Goal: Task Accomplishment & Management: Complete application form

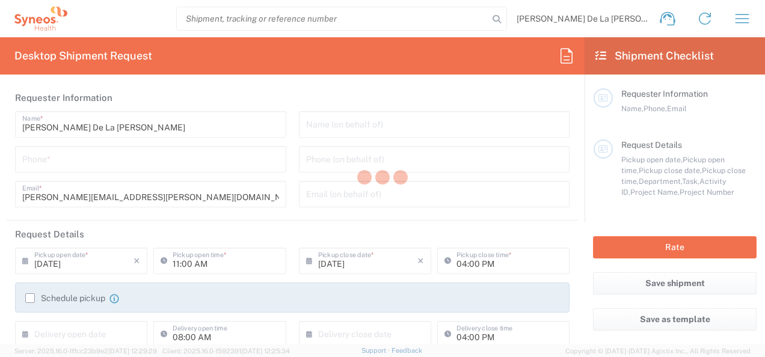
type input "8350"
type input "[US_STATE]"
type input "[GEOGRAPHIC_DATA]"
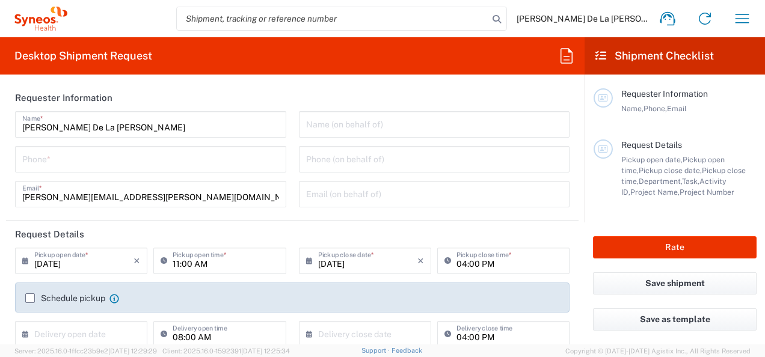
type input "Syneos Health, LLC-[GEOGRAPHIC_DATA] [GEOGRAPHIC_DATA] [GEOGRAPHIC_DATA]"
click at [135, 158] on input "tel" at bounding box center [150, 158] width 257 height 21
type input "9178374901"
type input "[PERSON_NAME][EMAIL_ADDRESS][PERSON_NAME][DOMAIN_NAME]"
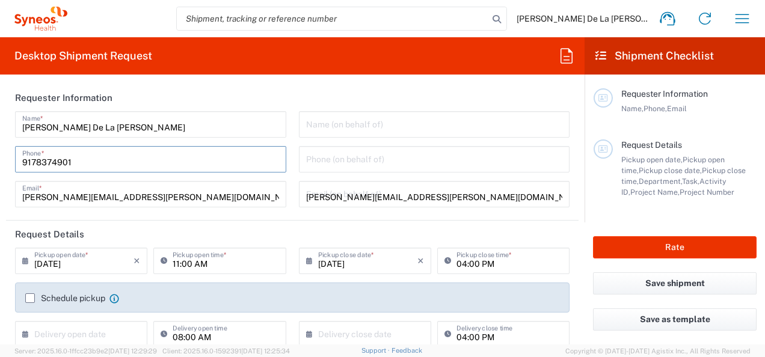
type input "4th Floor"
type input "9178374901"
type input "Bank of America"
type input "[STREET_ADDRESS]"
type input "4th Floor"
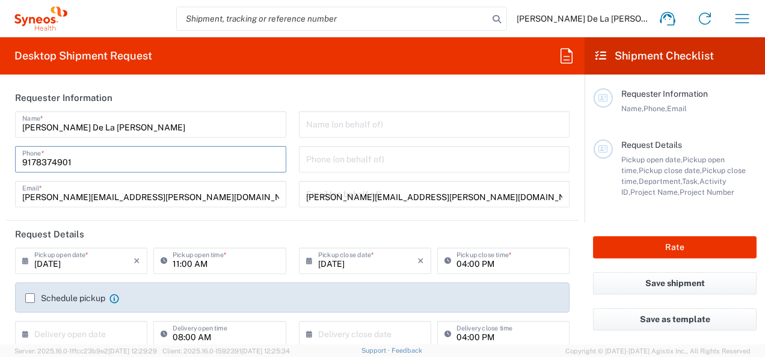
type input "[GEOGRAPHIC_DATA][PERSON_NAME]"
type input "[US_STATE]"
type input "[GEOGRAPHIC_DATA]"
type input "63101"
type input "9178374901"
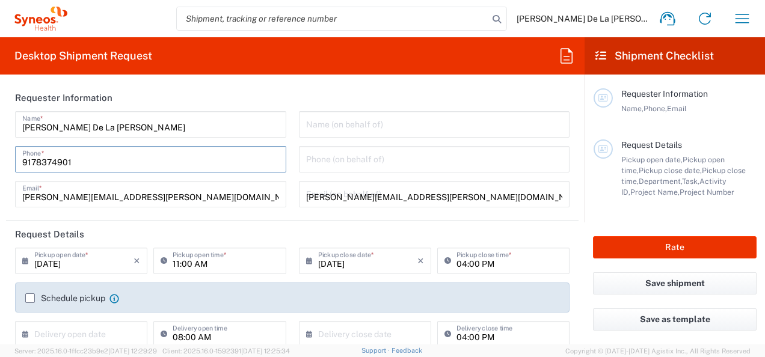
type input "[PERSON_NAME][EMAIL_ADDRESS][PERSON_NAME][DOMAIN_NAME]"
type input "[PERSON_NAME] De La [PERSON_NAME]"
click at [251, 248] on div "11:00 AM Pickup open time *" at bounding box center [219, 261] width 132 height 26
click at [158, 231] on header "Request Details" at bounding box center [292, 234] width 573 height 27
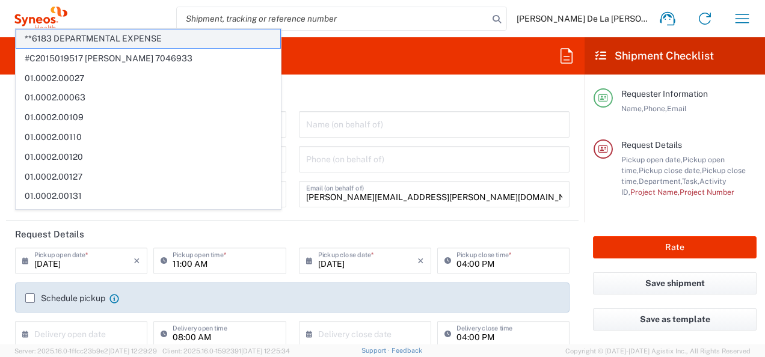
scroll to position [181, 0]
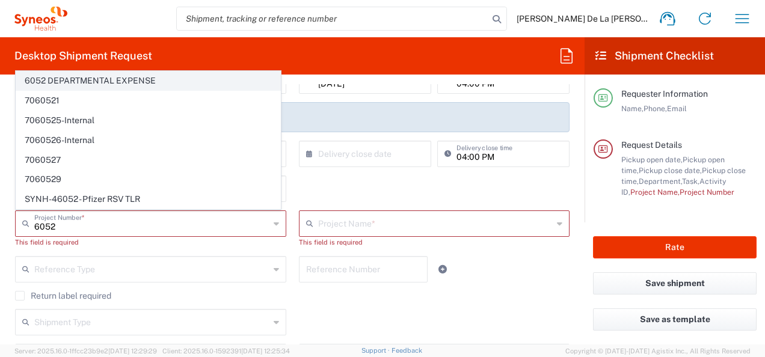
click at [135, 81] on span "6052 DEPARTMENTAL EXPENSE" at bounding box center [148, 81] width 264 height 19
type input "6052 DEPARTMENTAL EXPENSE"
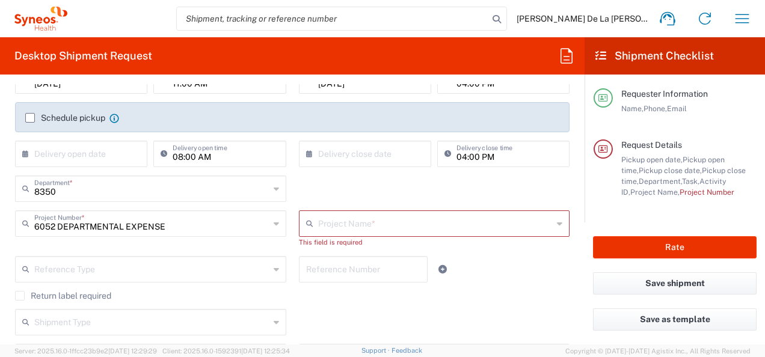
type input "6052 DEPARTMENTAL EXPENSE"
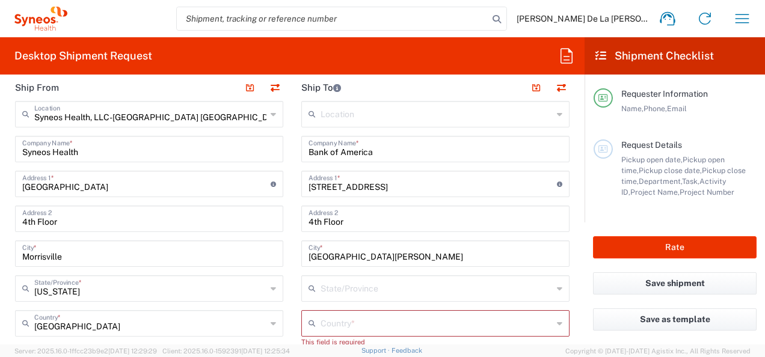
scroll to position [421, 0]
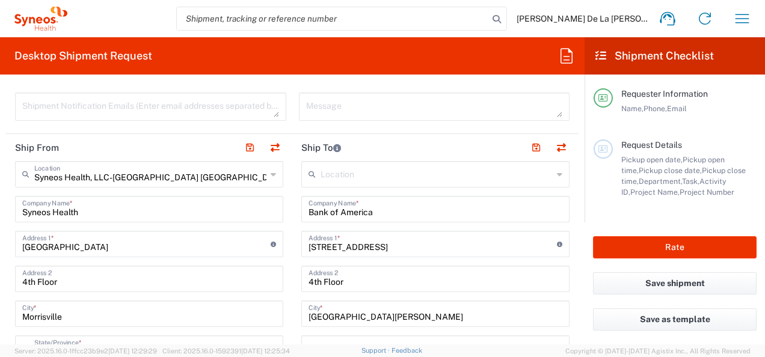
click at [274, 176] on div "Syneos Health, LLC-[GEOGRAPHIC_DATA] [GEOGRAPHIC_DATA] [GEOGRAPHIC_DATA] Locati…" at bounding box center [149, 174] width 268 height 26
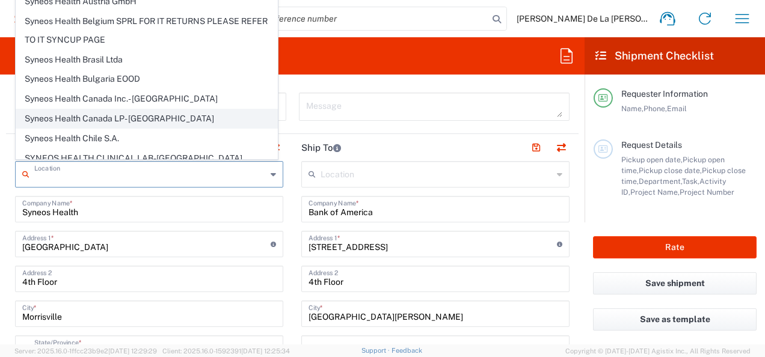
scroll to position [842, 0]
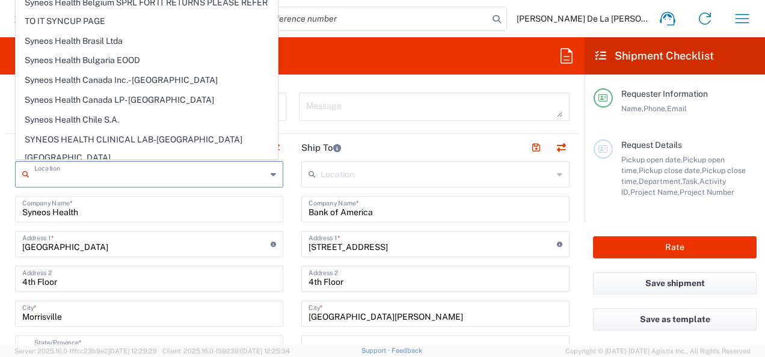
click at [171, 306] on span "Syneos Health Commercial Servi- [GEOGRAPHIC_DATA] [GEOGRAPHIC_DATA]" at bounding box center [146, 324] width 261 height 37
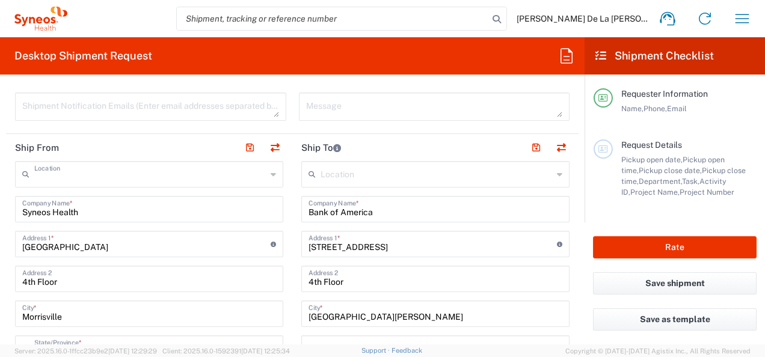
type input "Syneos Health Commercial Servi- [GEOGRAPHIC_DATA] [GEOGRAPHIC_DATA]"
type input "Syneos Health Commercial Services, LLC"
type input "[STREET_ADDRESS]"
type input "3rd Floor"
type input "Bridgewater"
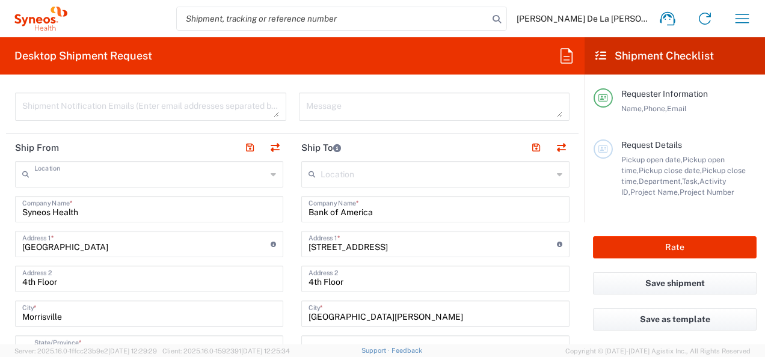
type input "[US_STATE]"
type input "08807"
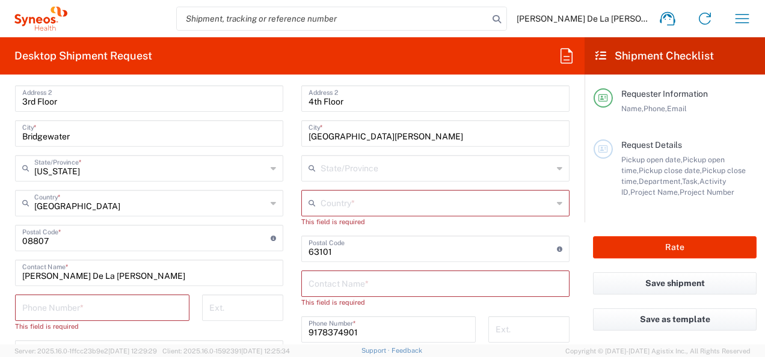
scroll to position [662, 0]
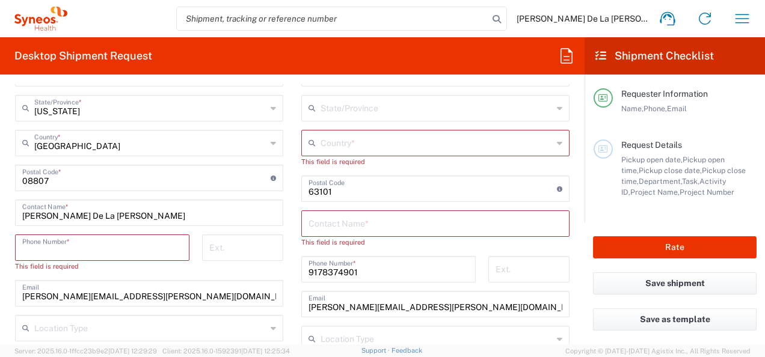
drag, startPoint x: 45, startPoint y: 246, endPoint x: 81, endPoint y: 242, distance: 36.3
click at [45, 246] on input "tel" at bounding box center [102, 246] width 160 height 21
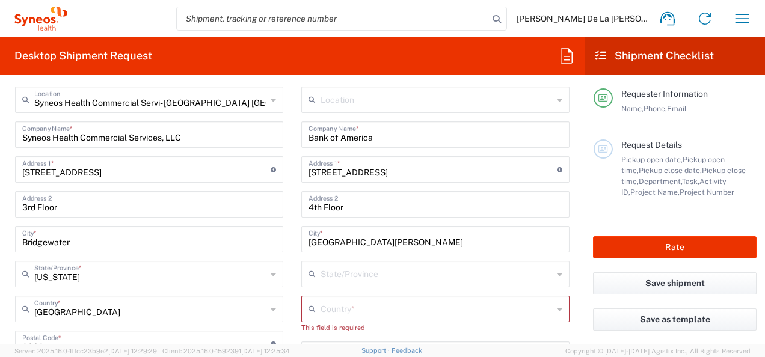
scroll to position [421, 0]
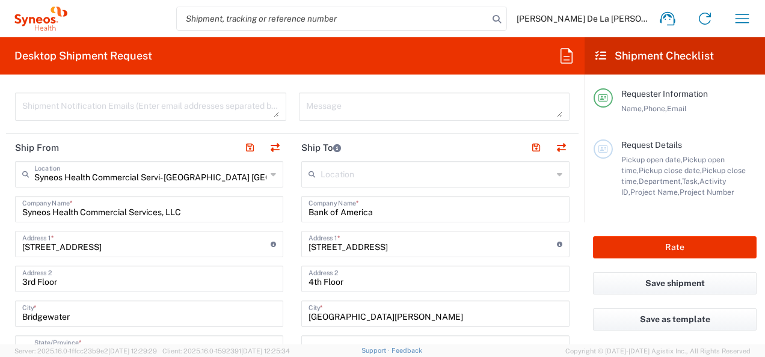
type input "9178374901"
click at [184, 140] on header "Ship From" at bounding box center [149, 147] width 286 height 27
click at [484, 206] on input "Bank of America" at bounding box center [436, 208] width 254 height 21
type input "B"
click at [465, 205] on input "text" at bounding box center [436, 208] width 254 height 21
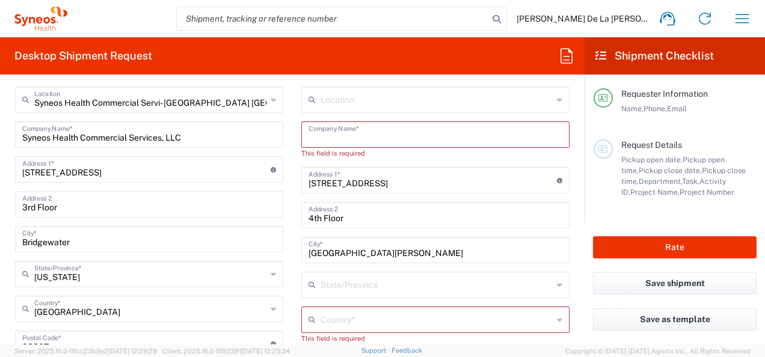
scroll to position [481, 0]
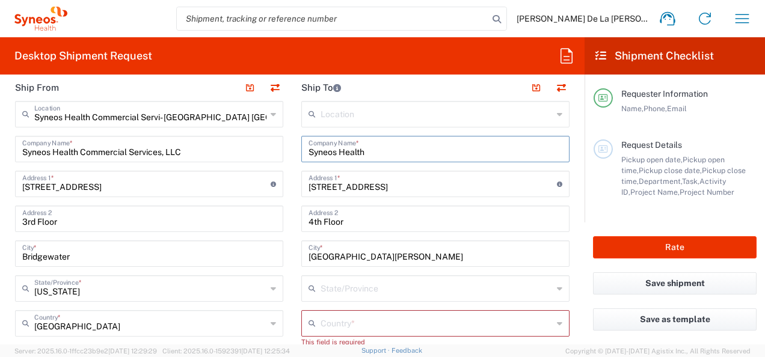
type input "Syneos Health"
click at [409, 184] on input "[STREET_ADDRESS]" at bounding box center [433, 183] width 249 height 21
drag, startPoint x: 434, startPoint y: 183, endPoint x: 301, endPoint y: 196, distance: 133.0
click at [301, 196] on div "[STREET_ADDRESS] Address 1 * For cross streets use street names with '&' or 'an…" at bounding box center [435, 184] width 268 height 26
type input "[STREET_ADDRESS]"
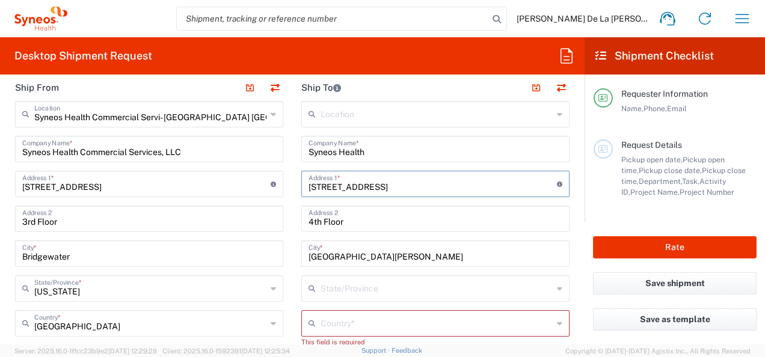
click at [403, 218] on input "4th Floor" at bounding box center [436, 218] width 254 height 21
type input "4"
click at [365, 256] on input "[GEOGRAPHIC_DATA][PERSON_NAME]" at bounding box center [436, 252] width 254 height 21
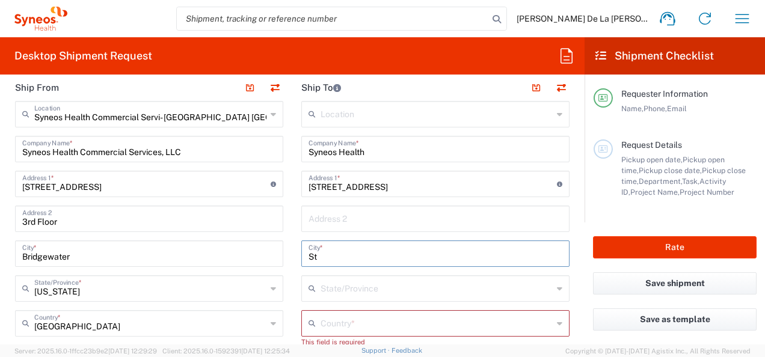
type input "S"
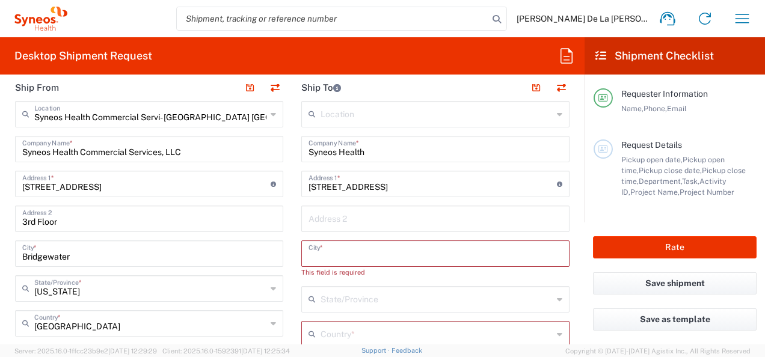
click at [405, 301] on input "text" at bounding box center [437, 298] width 232 height 21
click at [555, 293] on div "State/Province" at bounding box center [435, 299] width 268 height 26
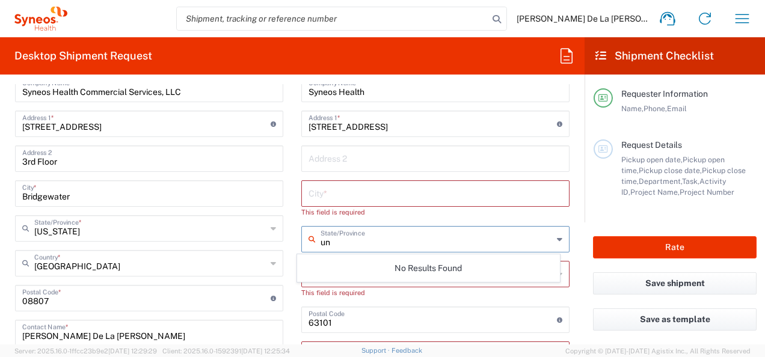
type input "u"
click at [434, 187] on input "text" at bounding box center [436, 192] width 254 height 21
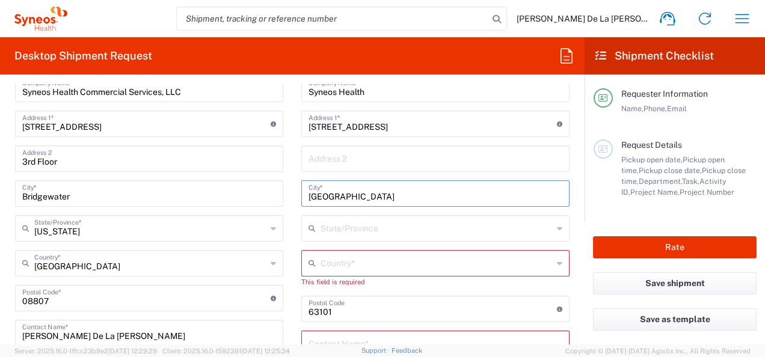
type input "[GEOGRAPHIC_DATA]"
click at [355, 236] on input "text" at bounding box center [437, 227] width 232 height 21
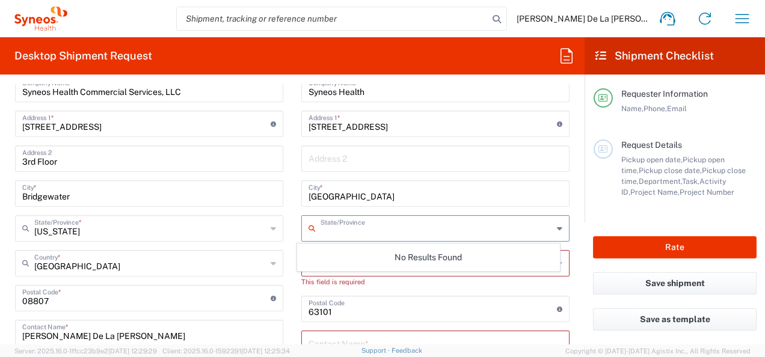
type input "P"
click at [407, 281] on div "This field is required" at bounding box center [435, 282] width 268 height 11
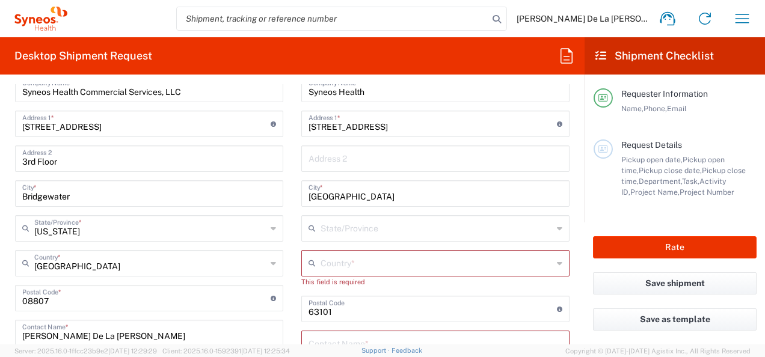
drag, startPoint x: 535, startPoint y: 264, endPoint x: 542, endPoint y: 260, distance: 8.1
click at [534, 264] on input "text" at bounding box center [437, 262] width 232 height 21
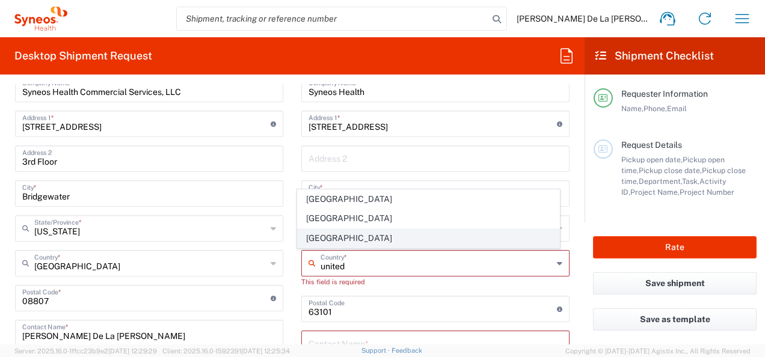
click at [313, 235] on span "[GEOGRAPHIC_DATA]" at bounding box center [428, 238] width 261 height 19
type input "[GEOGRAPHIC_DATA]"
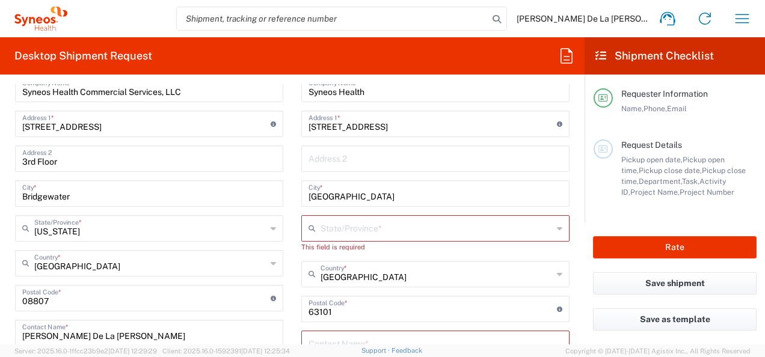
click at [392, 230] on input "text" at bounding box center [437, 227] width 232 height 21
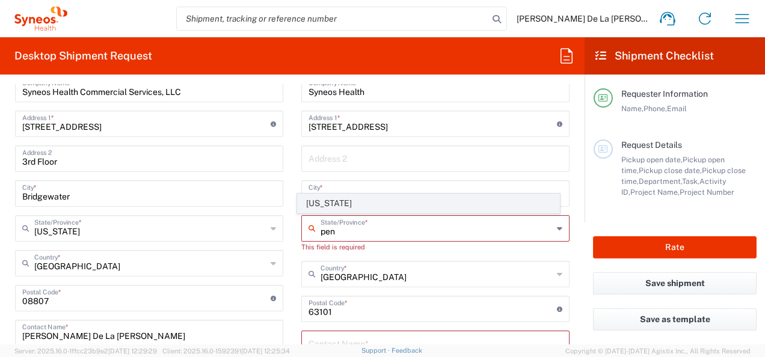
click at [404, 199] on span "[US_STATE]" at bounding box center [428, 203] width 261 height 19
type input "[US_STATE]"
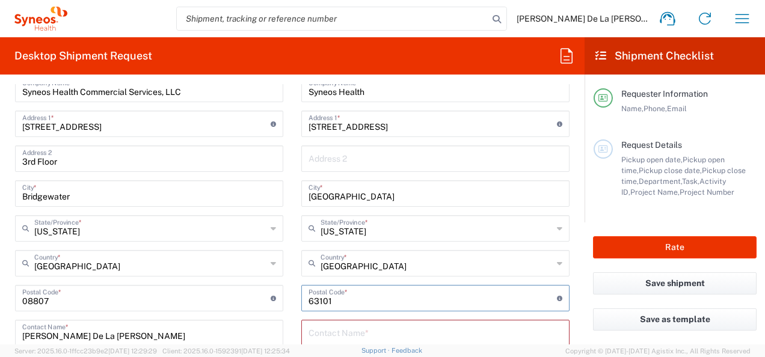
drag, startPoint x: 358, startPoint y: 297, endPoint x: 304, endPoint y: 300, distance: 53.6
click at [309, 300] on input "undefined" at bounding box center [433, 297] width 249 height 21
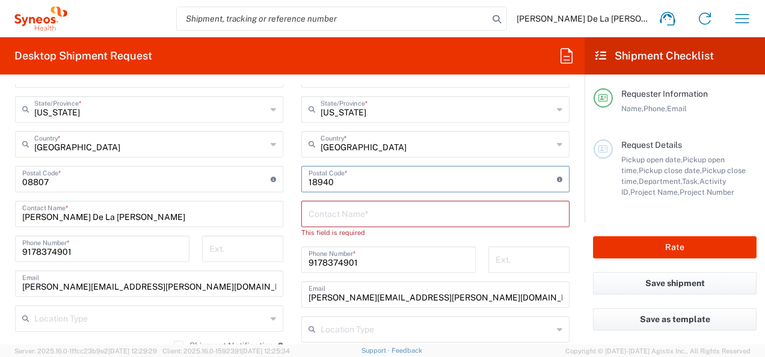
scroll to position [662, 0]
type input "18940"
click at [331, 208] on input "text" at bounding box center [436, 212] width 254 height 21
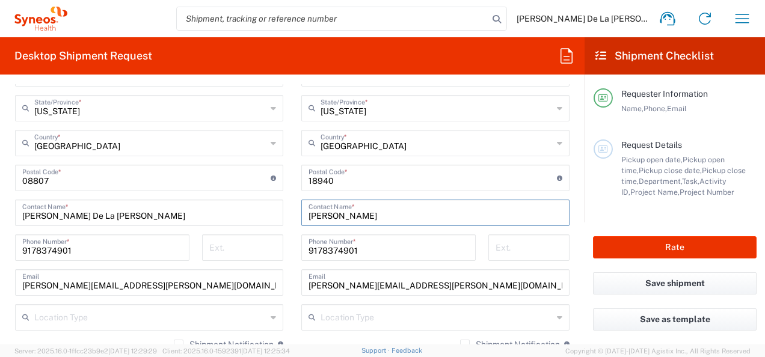
type input "[PERSON_NAME]"
click at [380, 251] on input "9178374901" at bounding box center [389, 246] width 160 height 21
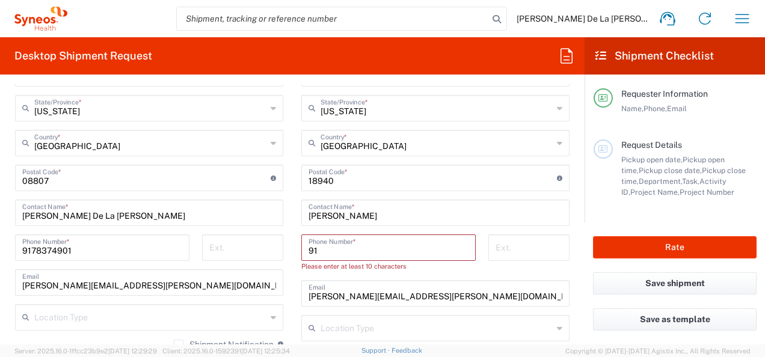
type input "9"
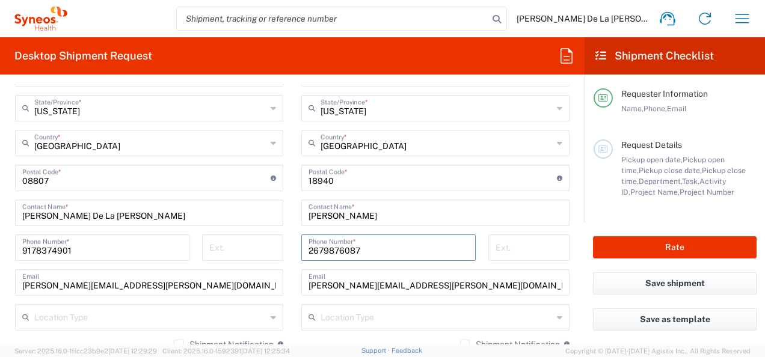
type input "2679876087"
drag, startPoint x: 467, startPoint y: 280, endPoint x: 232, endPoint y: 264, distance: 235.3
click at [232, 264] on div "Ship From Syneos Health Commercial Servi- [GEOGRAPHIC_DATA] [GEOGRAPHIC_DATA] L…" at bounding box center [292, 161] width 573 height 537
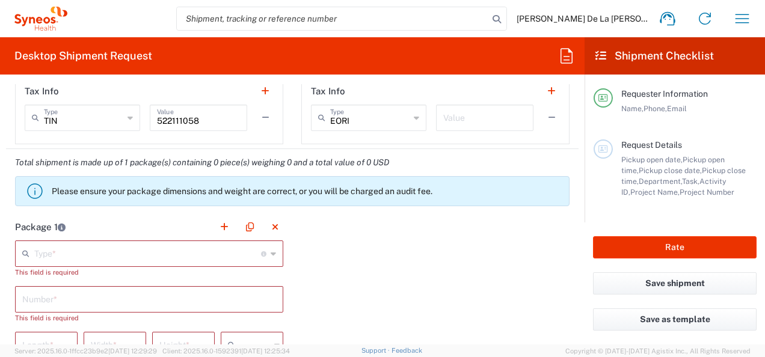
scroll to position [1023, 0]
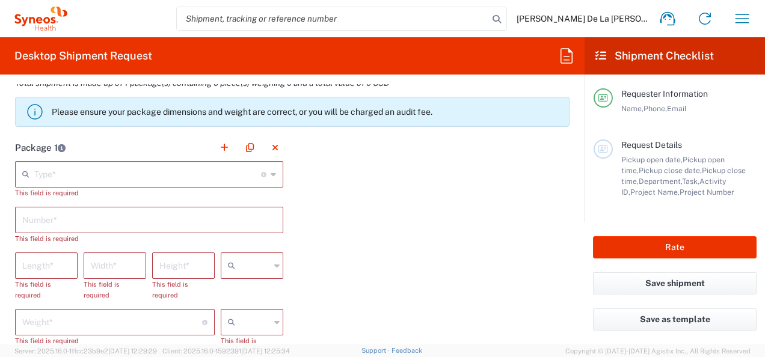
click at [266, 170] on div "Type * Material used to package goods" at bounding box center [149, 174] width 268 height 26
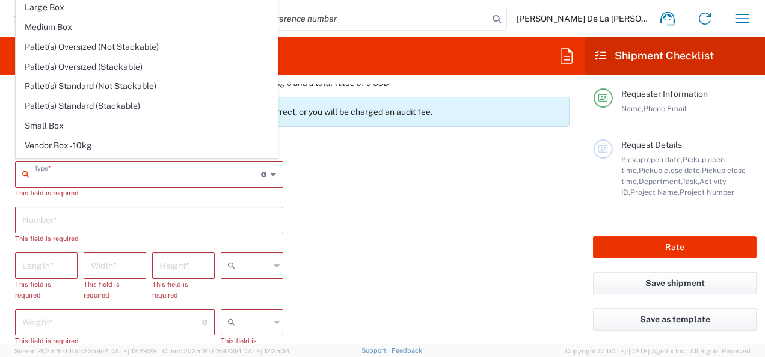
click at [271, 171] on icon at bounding box center [273, 174] width 5 height 19
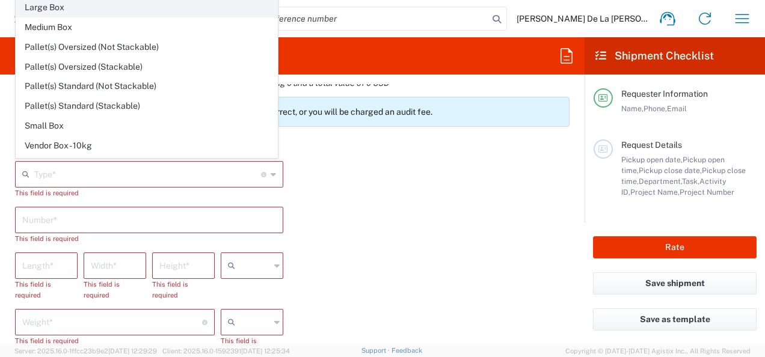
click at [107, 11] on span "Large Box" at bounding box center [146, 7] width 261 height 19
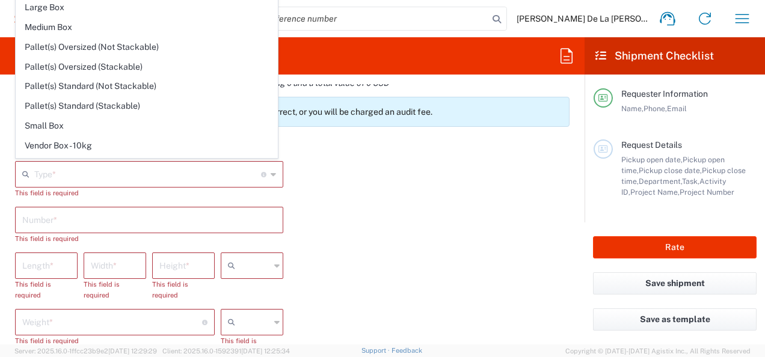
type input "Large Box"
type input "17.5"
type input "12.5"
type input "3"
type input "in"
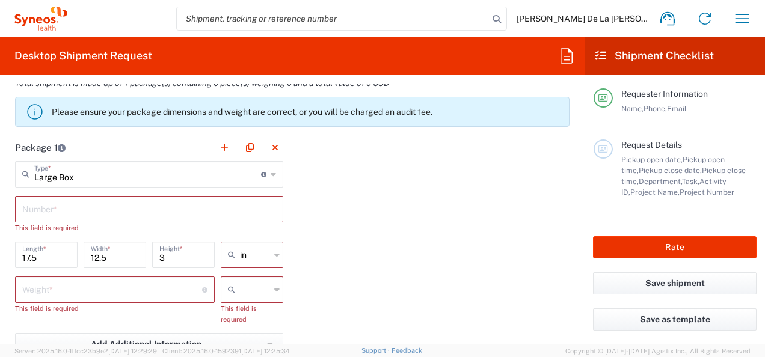
click at [207, 201] on input "text" at bounding box center [149, 208] width 254 height 21
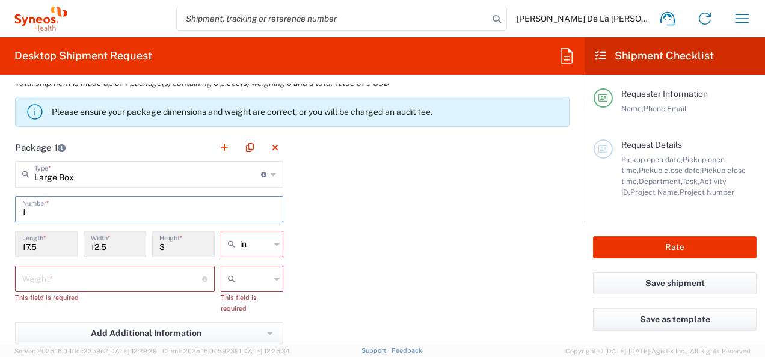
type input "1"
click at [312, 218] on div "Package 1 Large Box Type * Material used to package goods Envelope Large Box Me…" at bounding box center [292, 277] width 573 height 286
click at [119, 280] on input "number" at bounding box center [112, 278] width 180 height 21
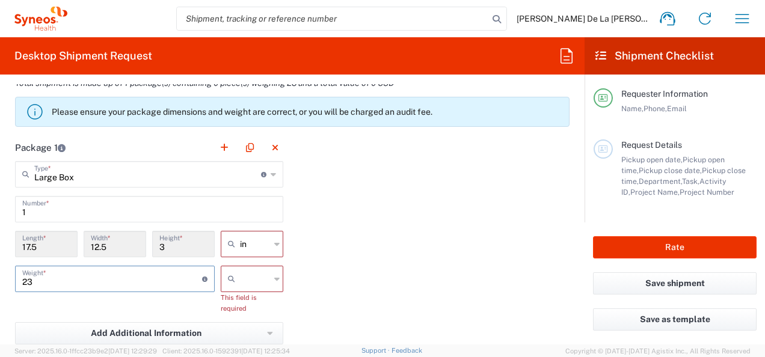
type input "23"
click at [268, 282] on div at bounding box center [252, 279] width 63 height 26
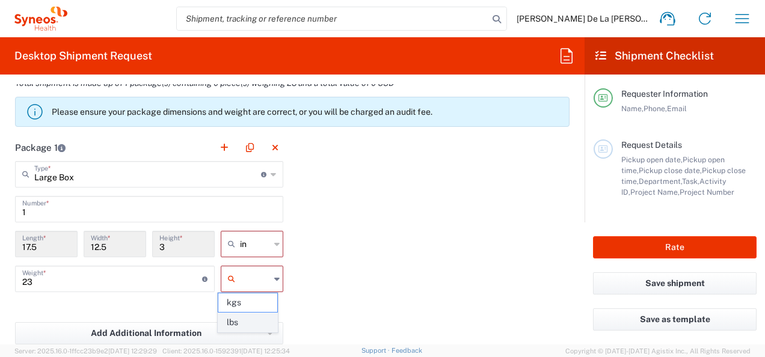
click at [250, 319] on span "lbs" at bounding box center [247, 322] width 59 height 19
type input "lbs"
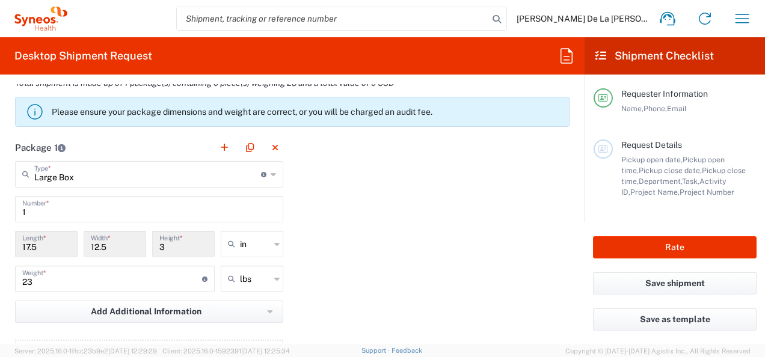
click at [55, 249] on input "17.5" at bounding box center [46, 243] width 48 height 21
click at [54, 244] on input "17.5" at bounding box center [46, 243] width 48 height 21
click at [273, 176] on div "Large Box Type * Material used to package goods" at bounding box center [149, 174] width 268 height 26
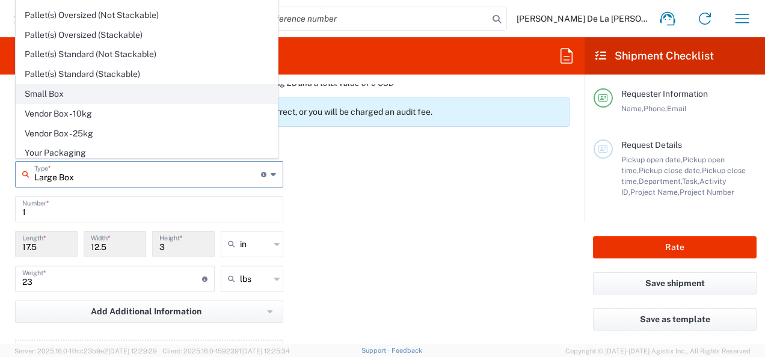
scroll to position [0, 0]
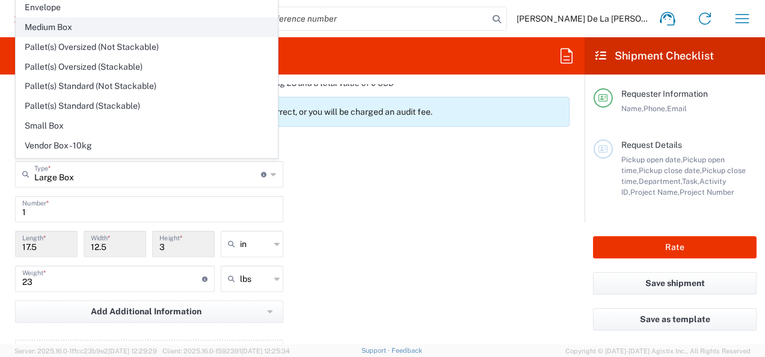
click at [144, 23] on span "Medium Box" at bounding box center [146, 27] width 261 height 19
type input "Medium Box"
type input "13"
type input "11.5"
type input "2.5"
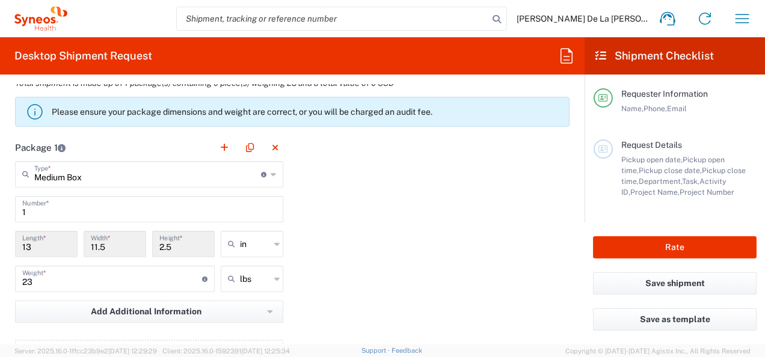
drag, startPoint x: 266, startPoint y: 174, endPoint x: 204, endPoint y: 174, distance: 62.0
click at [266, 174] on div "Medium Box Type * Material used to package goods" at bounding box center [149, 174] width 268 height 26
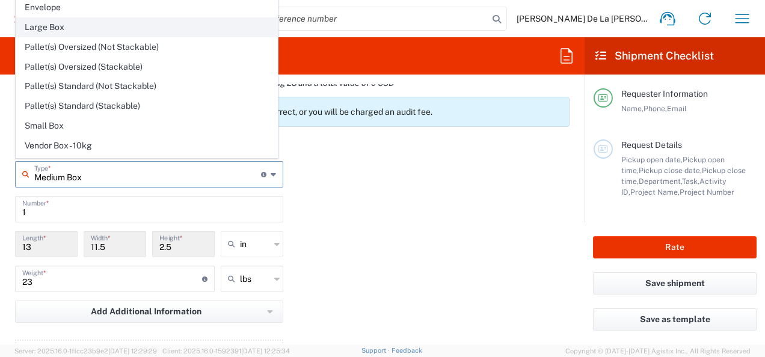
click at [57, 22] on span "Large Box" at bounding box center [146, 27] width 261 height 19
type input "Large Box"
type input "17.5"
type input "12.5"
type input "3"
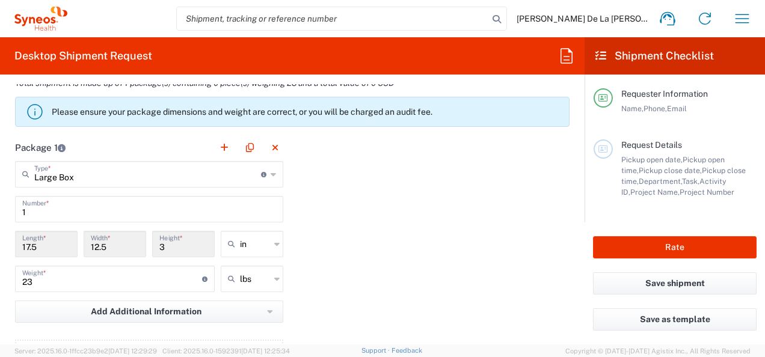
click at [271, 173] on icon at bounding box center [273, 174] width 5 height 19
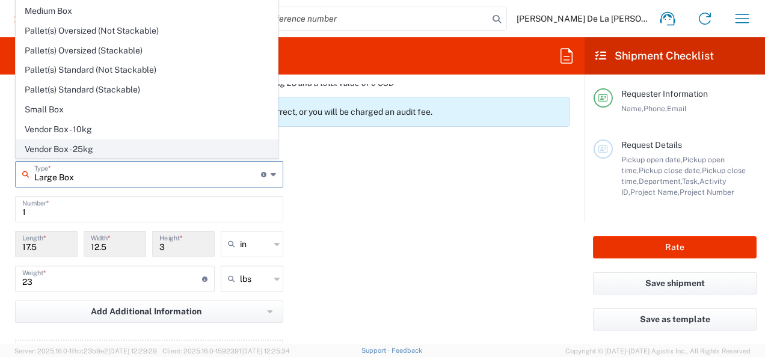
scroll to position [32, 0]
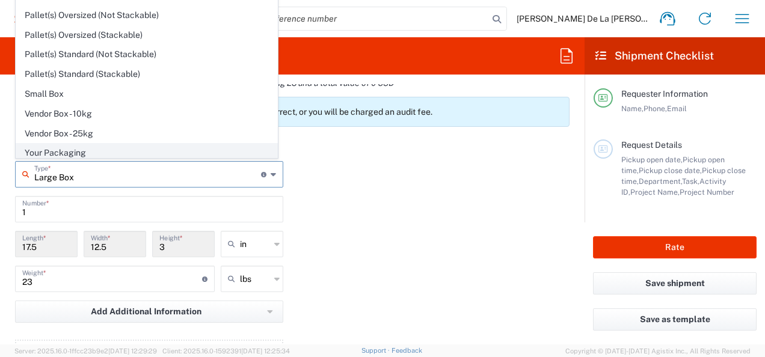
click at [119, 147] on span "Your Packaging" at bounding box center [146, 153] width 261 height 19
type input "Your Packaging"
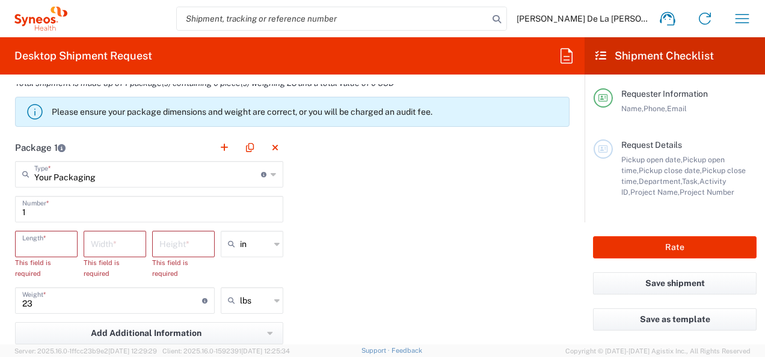
click at [49, 241] on input "number" at bounding box center [46, 243] width 48 height 21
type input "28"
type input "13"
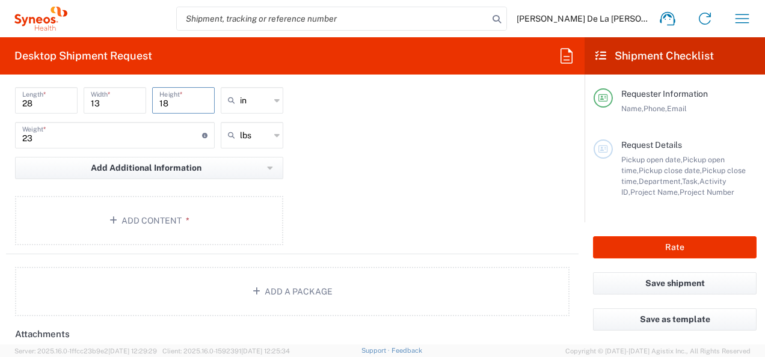
scroll to position [1203, 0]
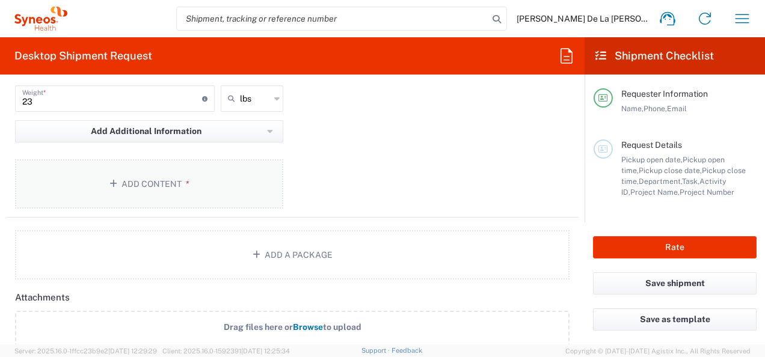
type input "18"
click at [183, 185] on span "*" at bounding box center [186, 184] width 8 height 10
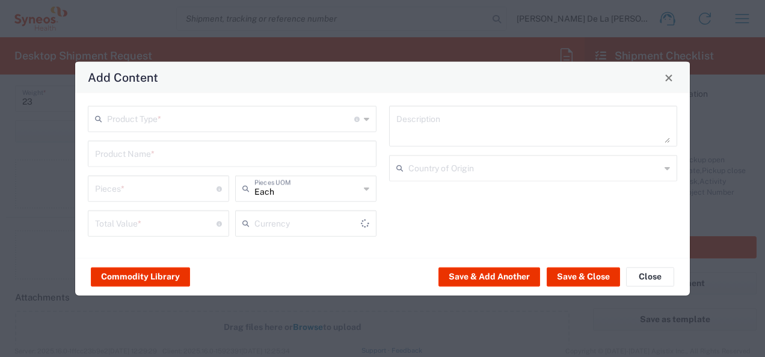
type input "US Dollar"
click at [368, 119] on icon at bounding box center [366, 119] width 5 height 19
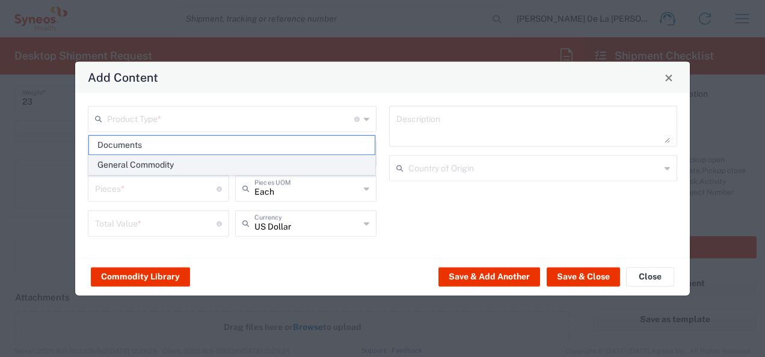
click at [177, 161] on span "General Commodity" at bounding box center [232, 165] width 286 height 19
type input "General Commodity"
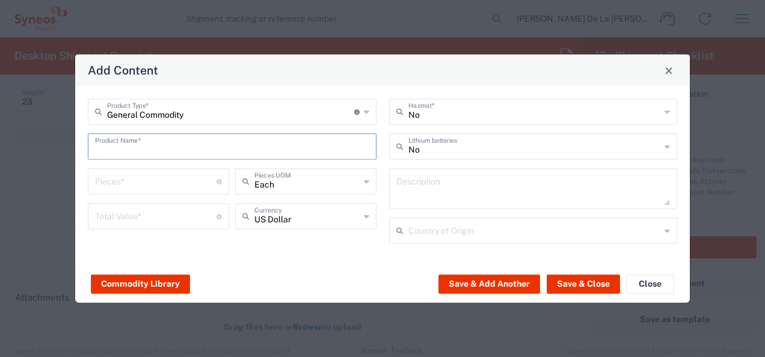
click at [178, 150] on input "text" at bounding box center [232, 145] width 274 height 21
type input "Printer"
click at [168, 179] on input "number" at bounding box center [156, 180] width 122 height 21
type input "1"
click at [150, 214] on input "number" at bounding box center [156, 215] width 122 height 21
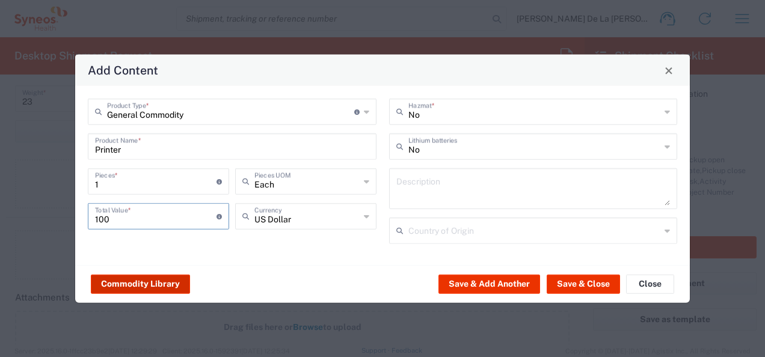
type input "100"
click at [165, 281] on button "Commodity Library" at bounding box center [140, 283] width 99 height 19
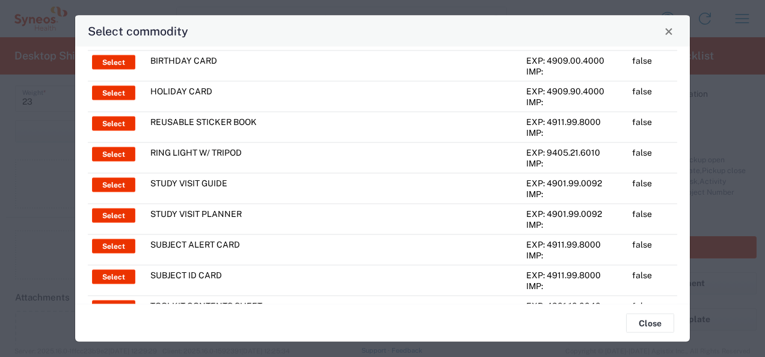
scroll to position [903, 0]
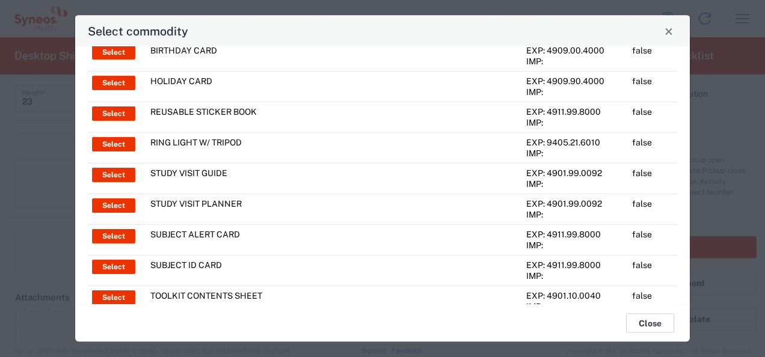
click at [652, 322] on button "Close" at bounding box center [650, 323] width 48 height 19
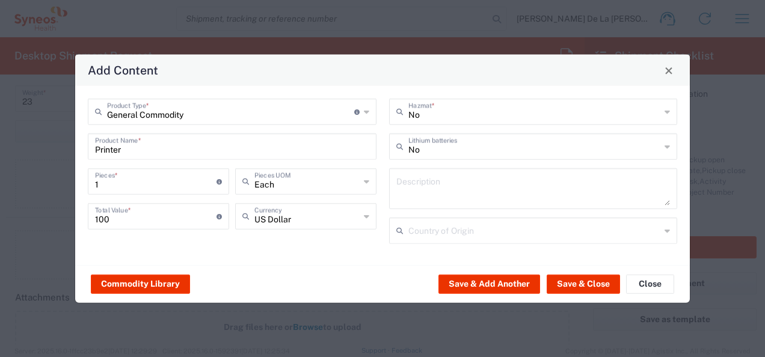
drag, startPoint x: 712, startPoint y: 85, endPoint x: 248, endPoint y: 221, distance: 484.0
click at [712, 85] on div "Add Content General Commodity Product Type * Document: Paper document generated…" at bounding box center [382, 178] width 765 height 357
click at [572, 278] on button "Save & Close" at bounding box center [583, 283] width 73 height 19
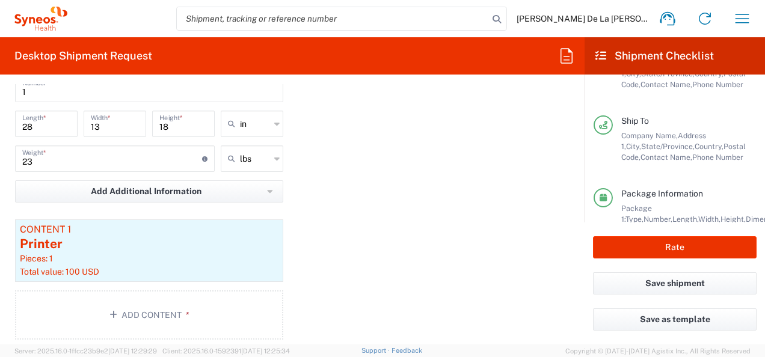
scroll to position [239, 0]
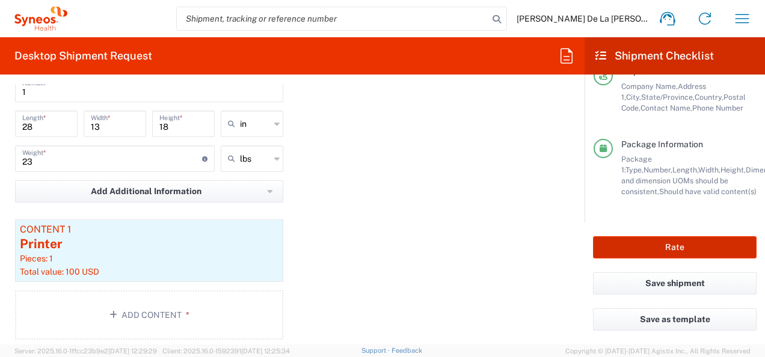
click at [660, 245] on button "Rate" at bounding box center [675, 247] width 164 height 22
type input "6052 DEPARTMENTAL EXPENSE"
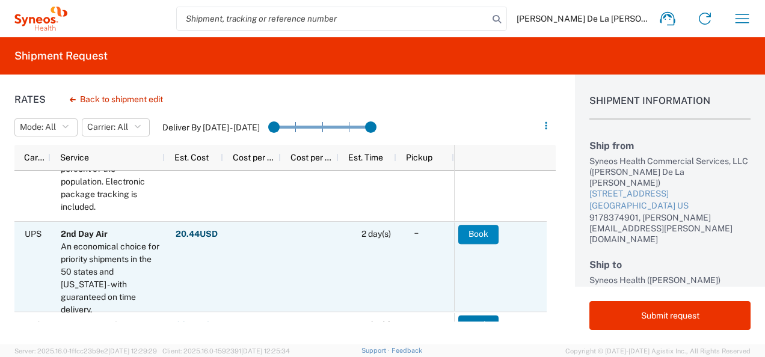
click at [479, 230] on button "Book" at bounding box center [478, 234] width 40 height 19
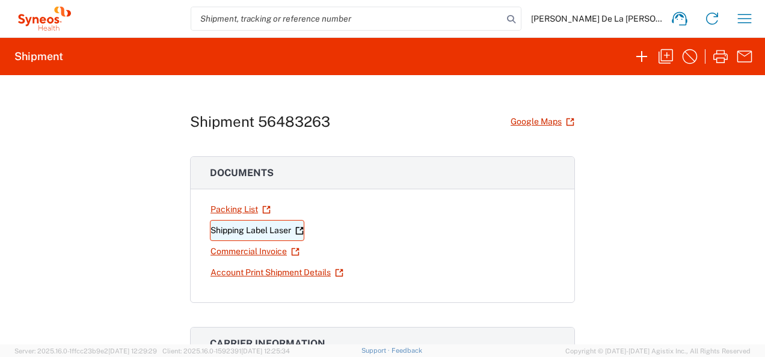
click at [265, 230] on link "Shipping Label Laser" at bounding box center [257, 230] width 94 height 21
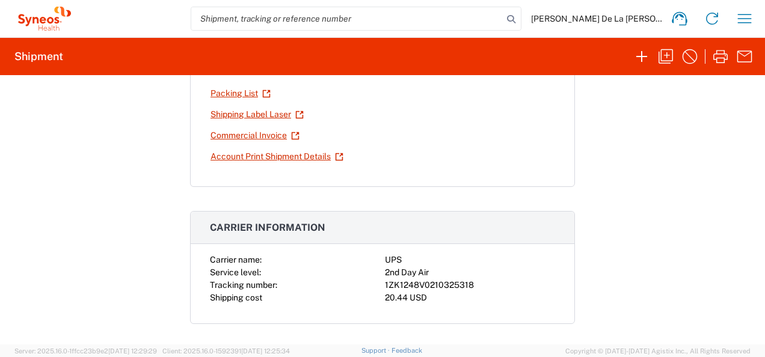
scroll to position [97, 0]
